Goal: Information Seeking & Learning: Understand process/instructions

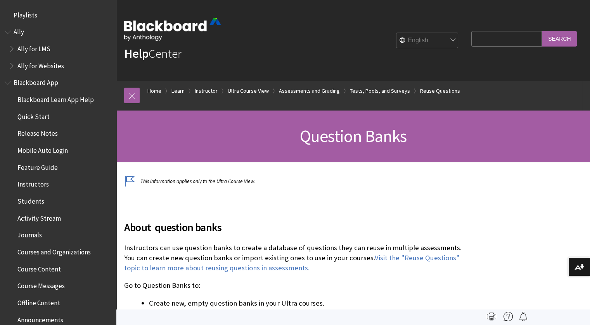
scroll to position [1305, 0]
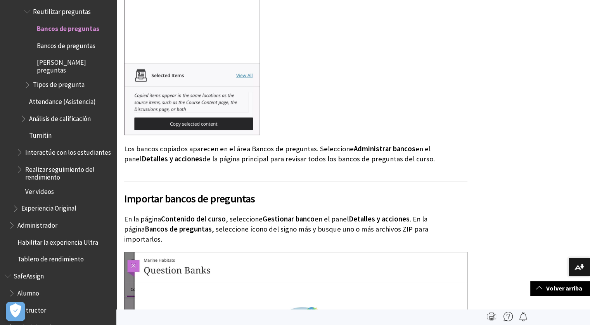
scroll to position [3958, 0]
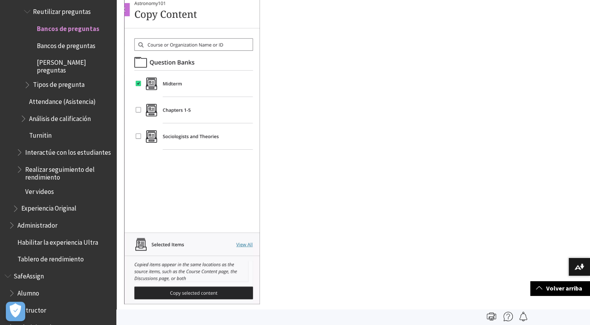
click at [69, 39] on span "Bancos de preguntas" at bounding box center [66, 44] width 59 height 10
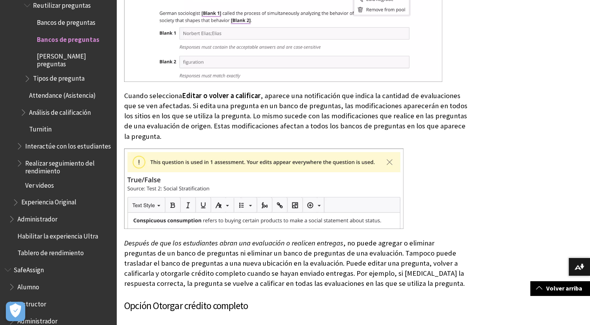
scroll to position [3066, 0]
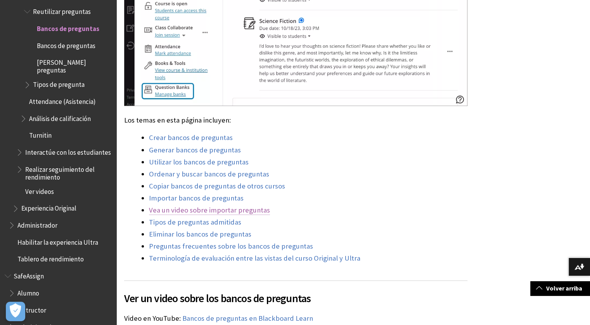
scroll to position [543, 0]
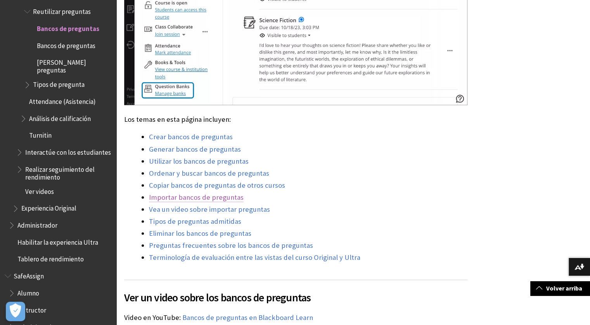
click at [206, 198] on link "Importar bancos de preguntas" at bounding box center [196, 197] width 95 height 9
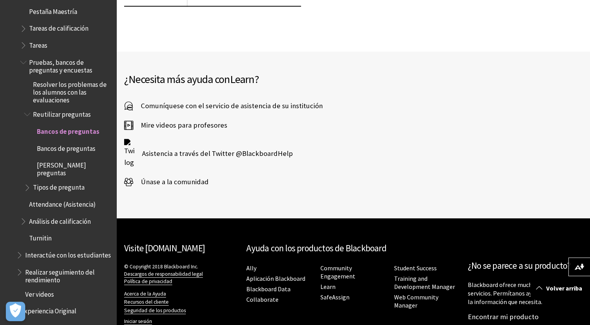
scroll to position [1059, 0]
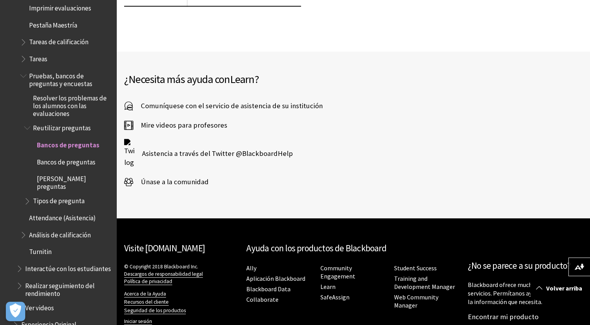
click at [54, 69] on span "Pruebas, bancos de preguntas y encuestas" at bounding box center [70, 78] width 82 height 18
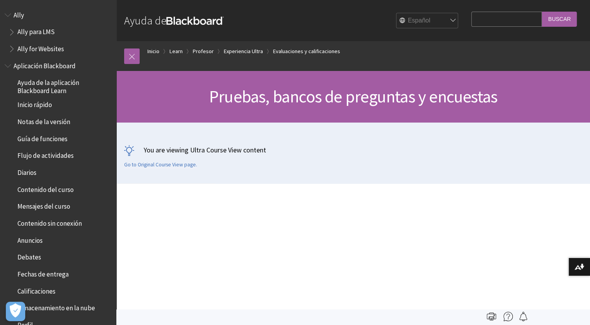
scroll to position [1106, 0]
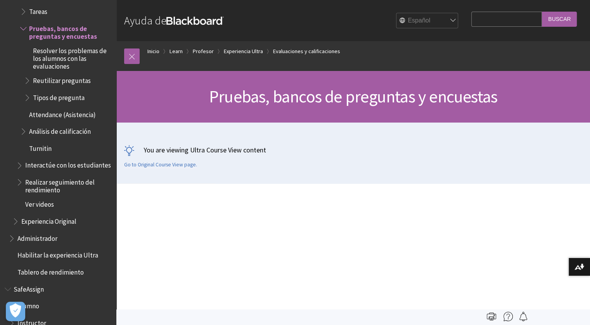
click at [56, 54] on span "Resolver los problemas de los alumnos con las evaluaciones" at bounding box center [72, 57] width 78 height 26
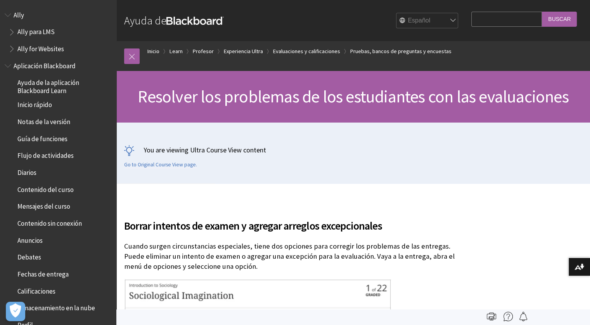
scroll to position [1128, 0]
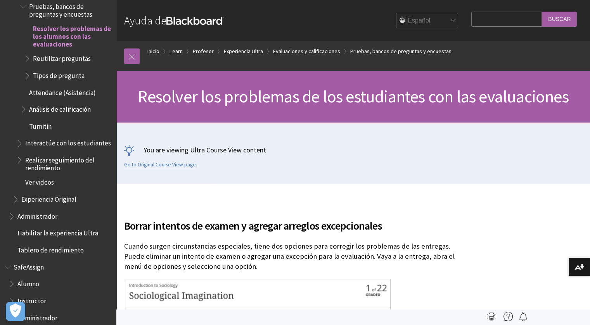
click at [472, 21] on input "Search Query" at bounding box center [507, 19] width 71 height 15
type input "question file"
click at [542, 12] on input "Buscar" at bounding box center [559, 19] width 35 height 15
click at [558, 19] on input "Buscar" at bounding box center [559, 19] width 35 height 15
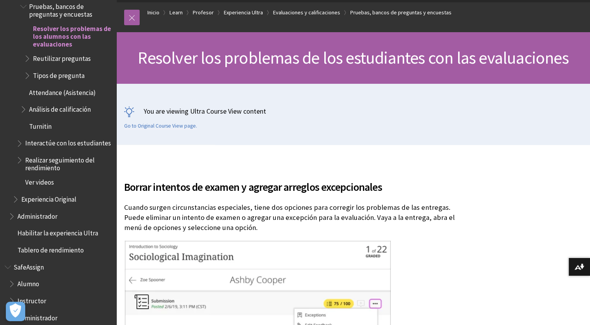
scroll to position [116, 0]
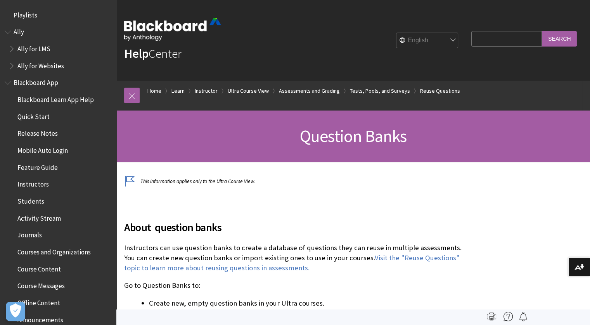
scroll to position [1305, 0]
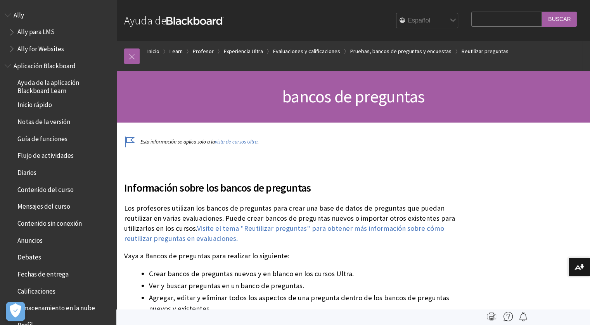
scroll to position [1175, 0]
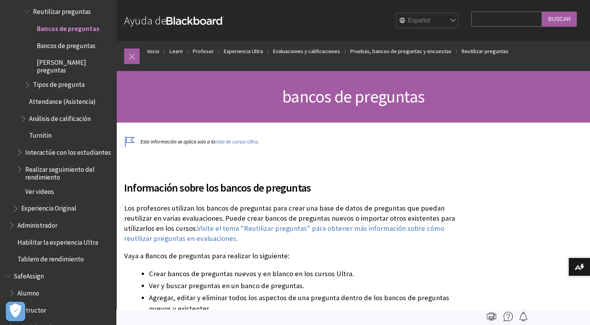
click at [478, 22] on input "Search Query" at bounding box center [507, 19] width 71 height 15
type input "archivo de preguntas"
click at [542, 12] on input "Buscar" at bounding box center [559, 19] width 35 height 15
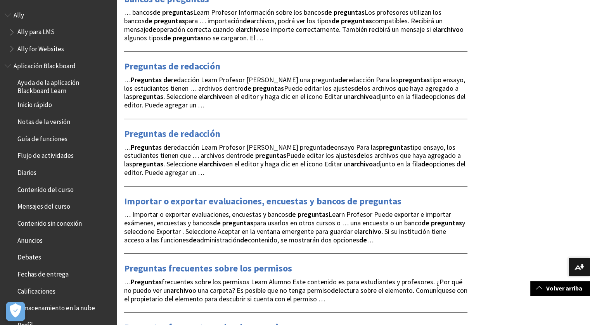
scroll to position [349, 0]
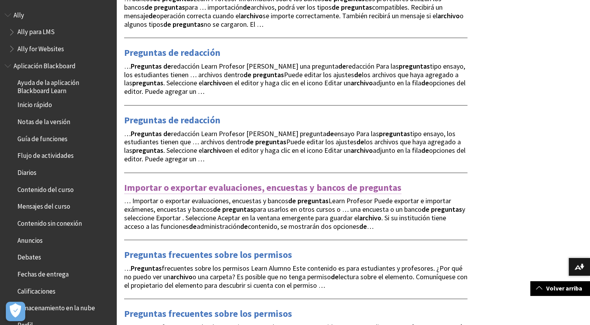
click at [326, 184] on link "Importar o exportar evaluaciones, encuestas y bancos de preguntas" at bounding box center [262, 188] width 277 height 12
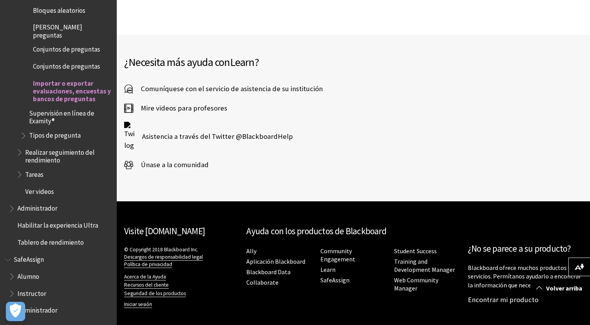
scroll to position [1497, 0]
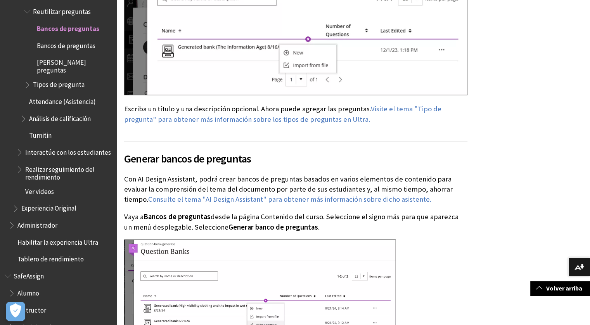
scroll to position [1164, 0]
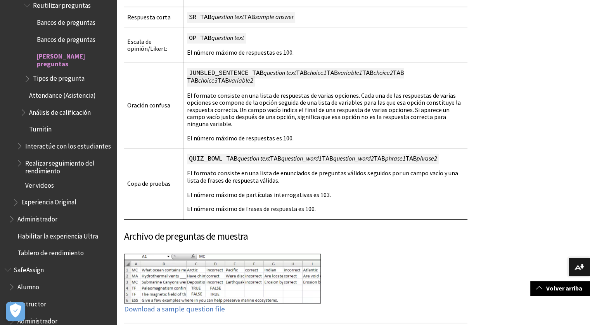
scroll to position [1125, 0]
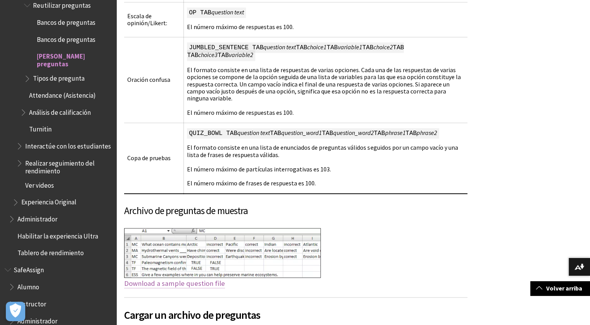
click at [186, 288] on link "Download a sample question file" at bounding box center [174, 283] width 101 height 9
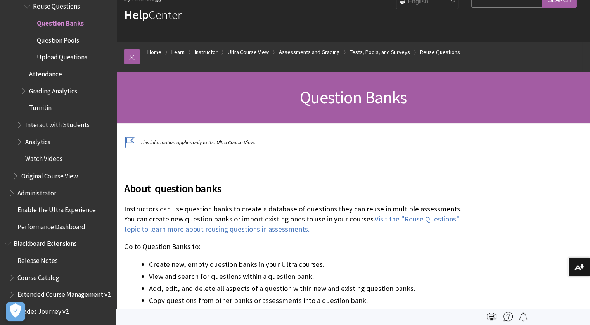
scroll to position [65, 0]
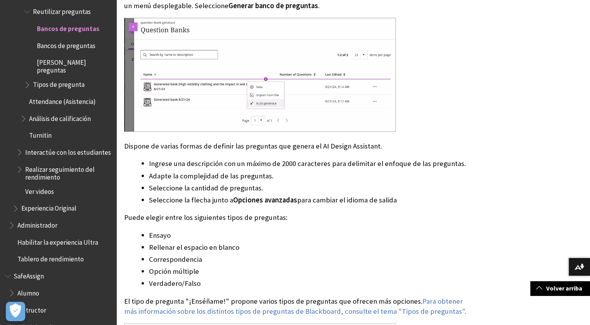
scroll to position [1358, 0]
